Goal: Transaction & Acquisition: Purchase product/service

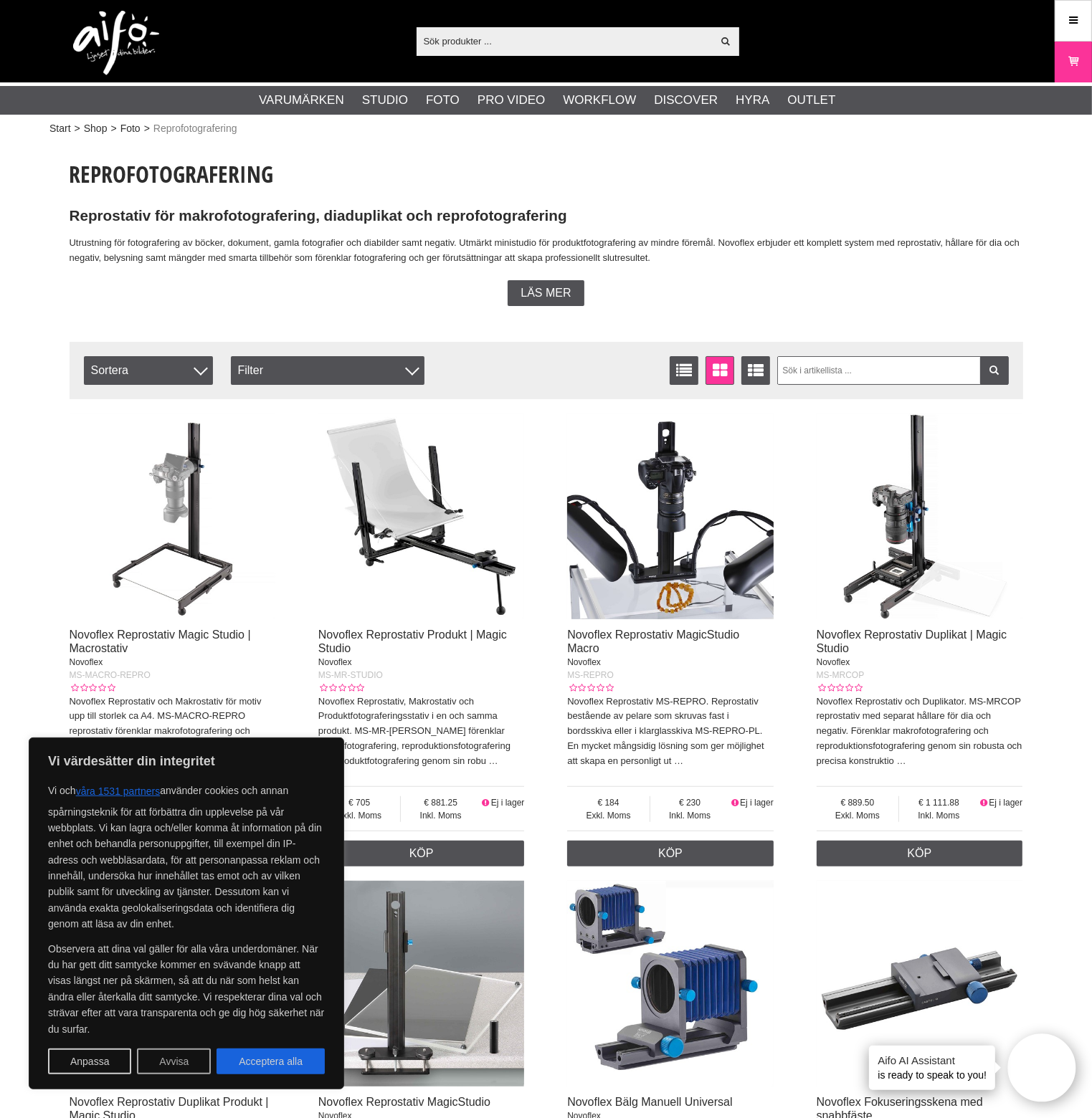
click at [176, 1057] on button "Avvisa" at bounding box center [173, 1061] width 74 height 26
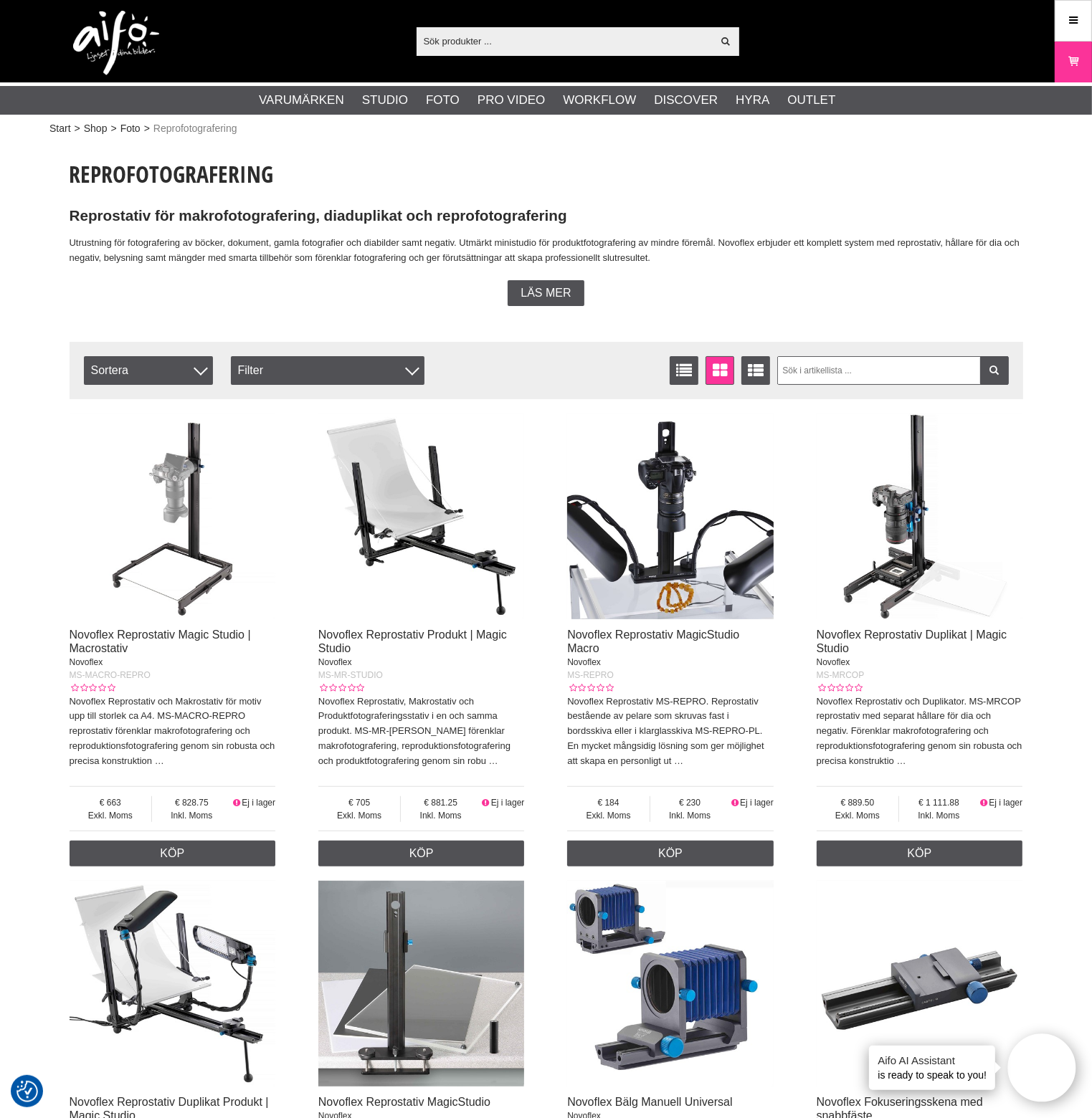
click at [892, 552] on img at bounding box center [920, 516] width 206 height 206
